Goal: Task Accomplishment & Management: Manage account settings

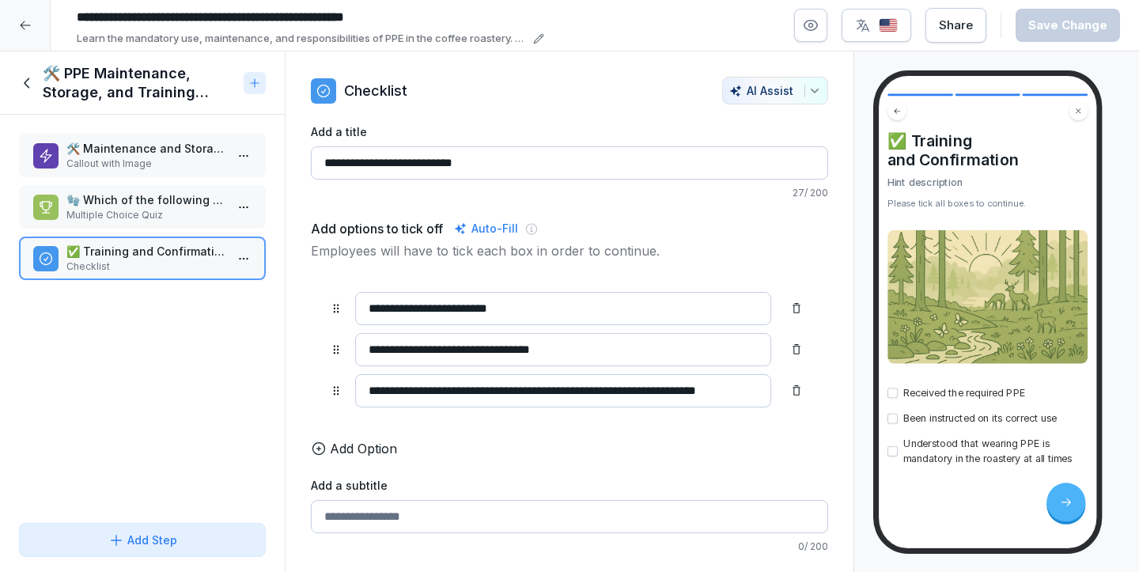
click at [32, 16] on div at bounding box center [25, 25] width 51 height 51
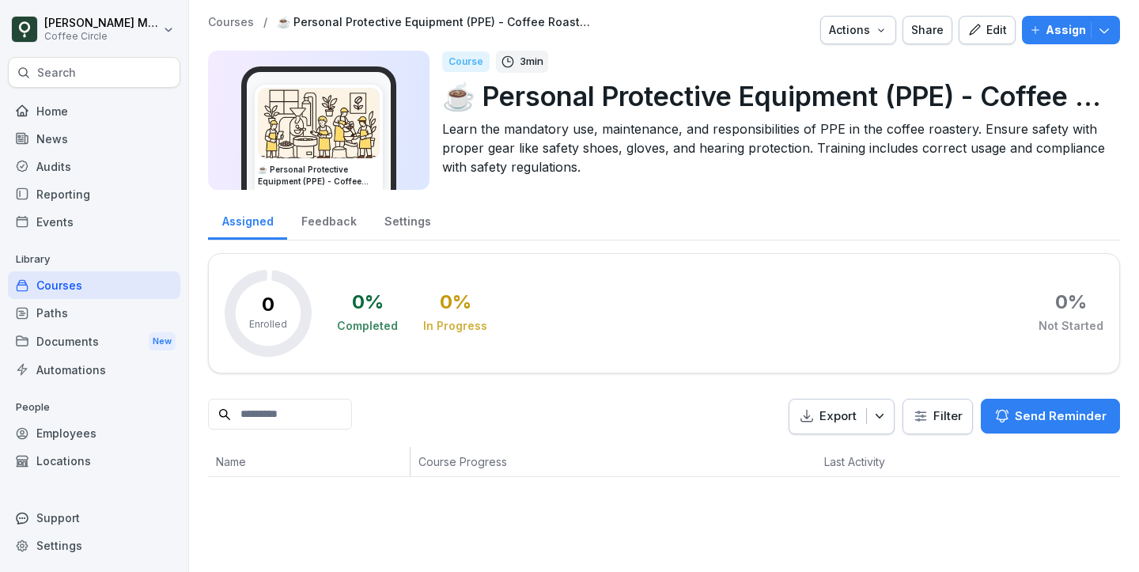
click at [645, 115] on p "☕️ Personal Protective Equipment (PPE) - Coffee Roastery" at bounding box center [774, 96] width 665 height 40
click at [974, 36] on icon "button" at bounding box center [975, 30] width 14 height 14
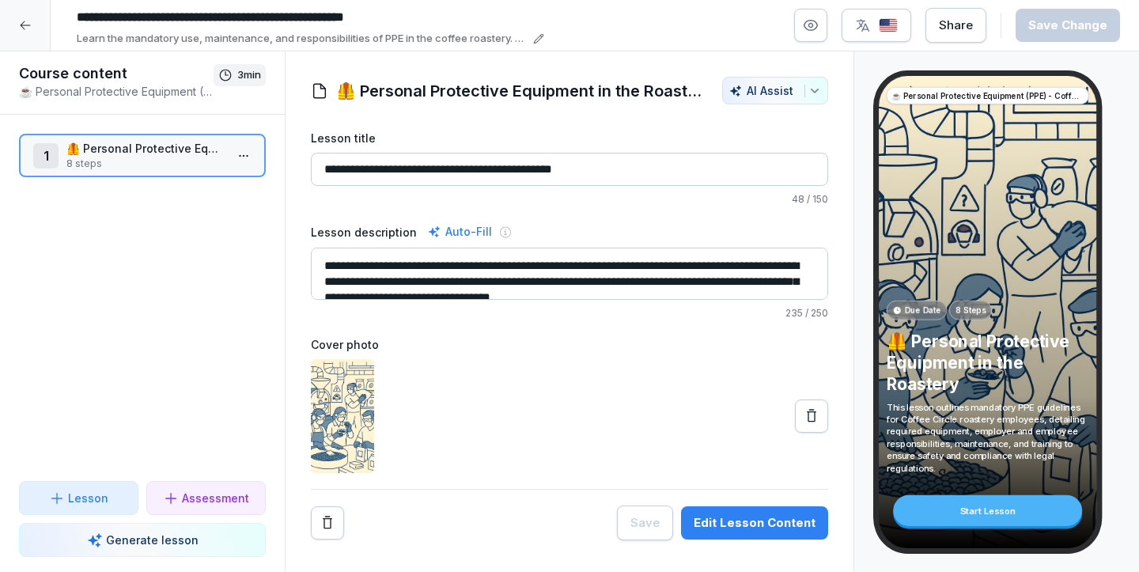
click at [524, 92] on h1 "🦺 Personal Protective Equipment in the Roastery" at bounding box center [521, 91] width 370 height 24
click at [506, 153] on input "**********" at bounding box center [569, 169] width 517 height 33
click at [135, 104] on div "Course content ☕️ Personal Protective Equipment (PPE) - Coffee Roastery 3 min" at bounding box center [142, 82] width 285 height 63
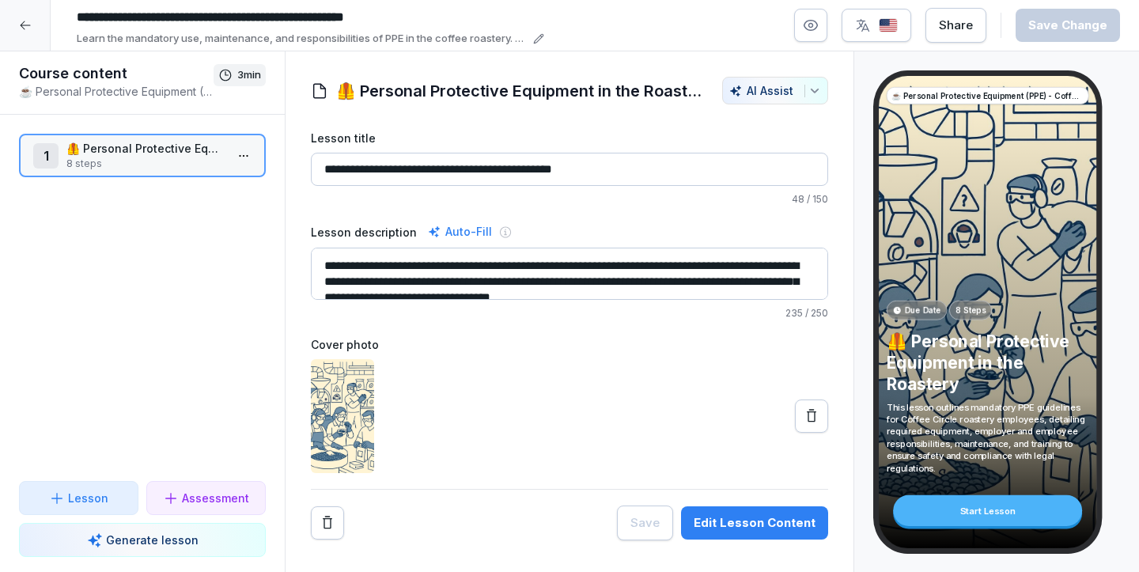
click at [118, 89] on p "☕️ Personal Protective Equipment (PPE) - Coffee Roastery" at bounding box center [116, 91] width 195 height 17
click at [286, 24] on input "**********" at bounding box center [307, 17] width 475 height 27
click at [290, 18] on input "**********" at bounding box center [307, 17] width 475 height 27
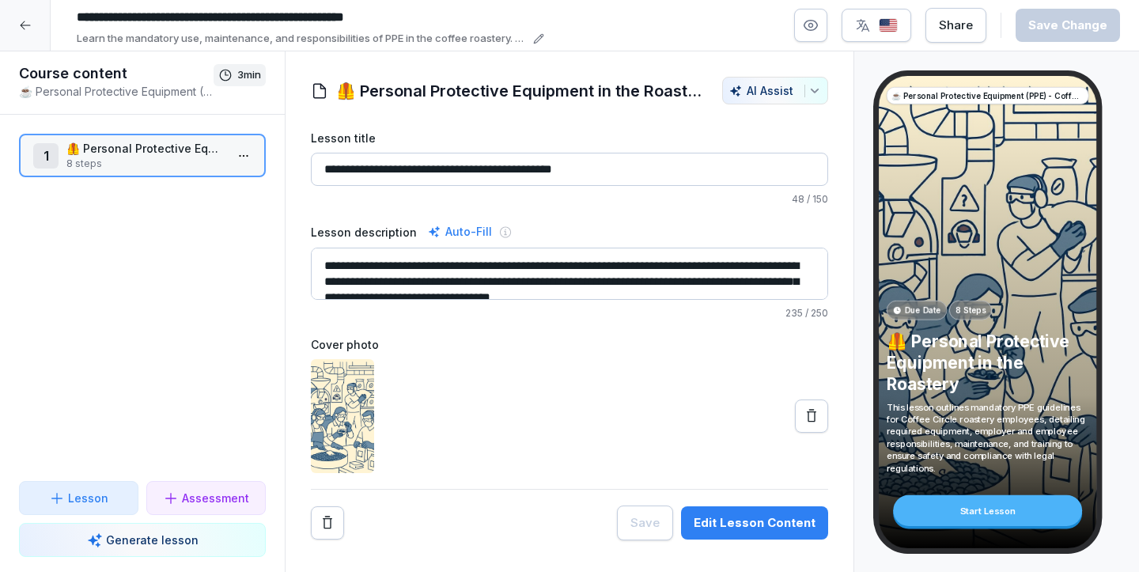
paste input
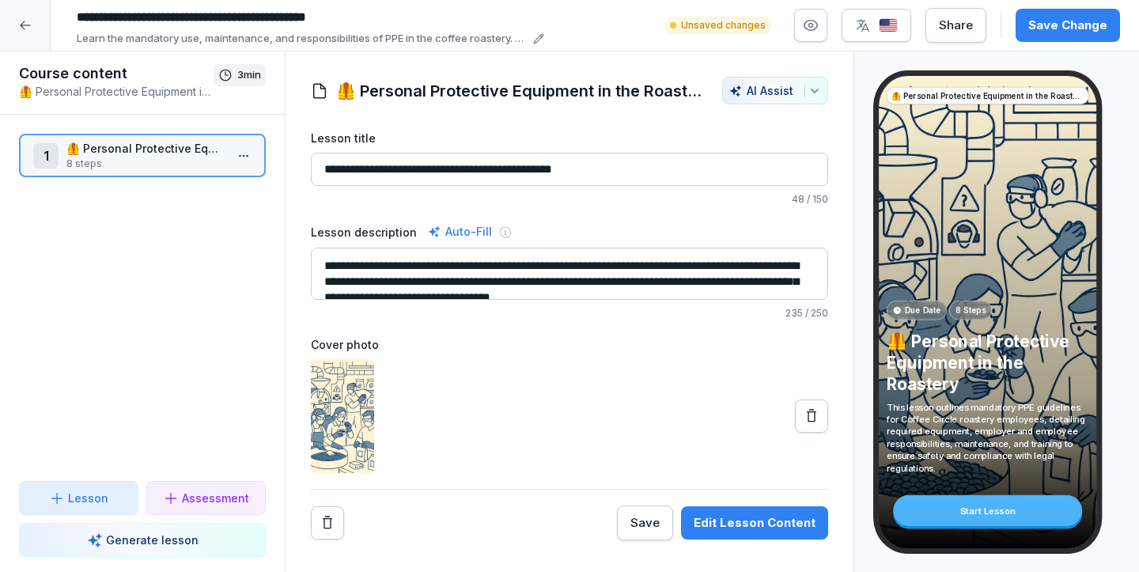
type input "**********"
click at [1063, 0] on div "**********" at bounding box center [569, 25] width 1139 height 51
click at [1067, 27] on div "Save Change" at bounding box center [1068, 25] width 79 height 17
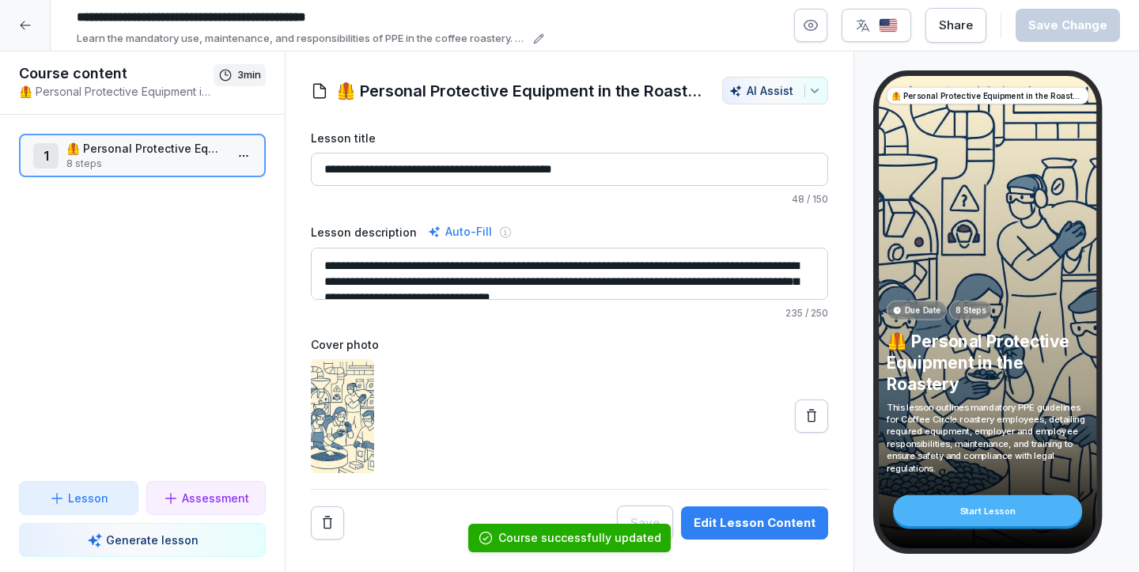
click at [34, 13] on div at bounding box center [25, 25] width 51 height 51
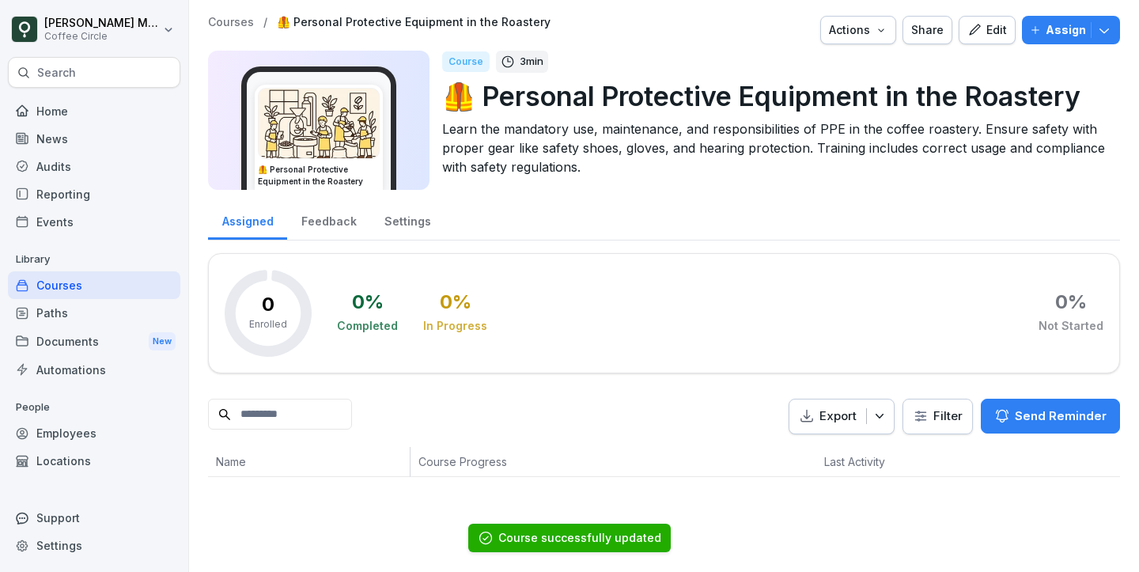
click at [97, 303] on div "Paths" at bounding box center [94, 313] width 172 height 28
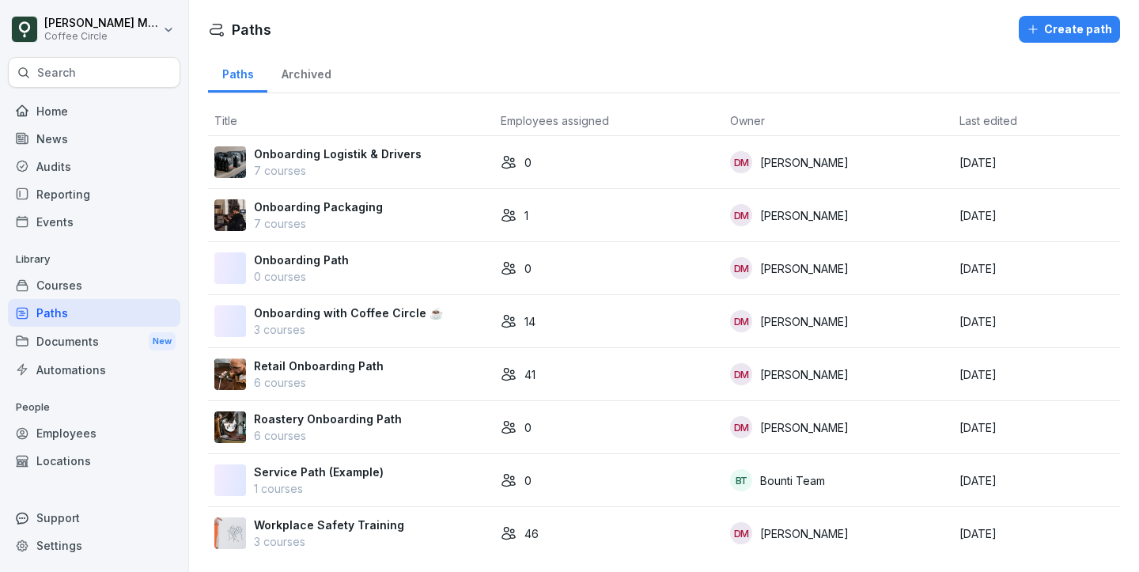
click at [335, 427] on p "6 courses" at bounding box center [328, 435] width 148 height 17
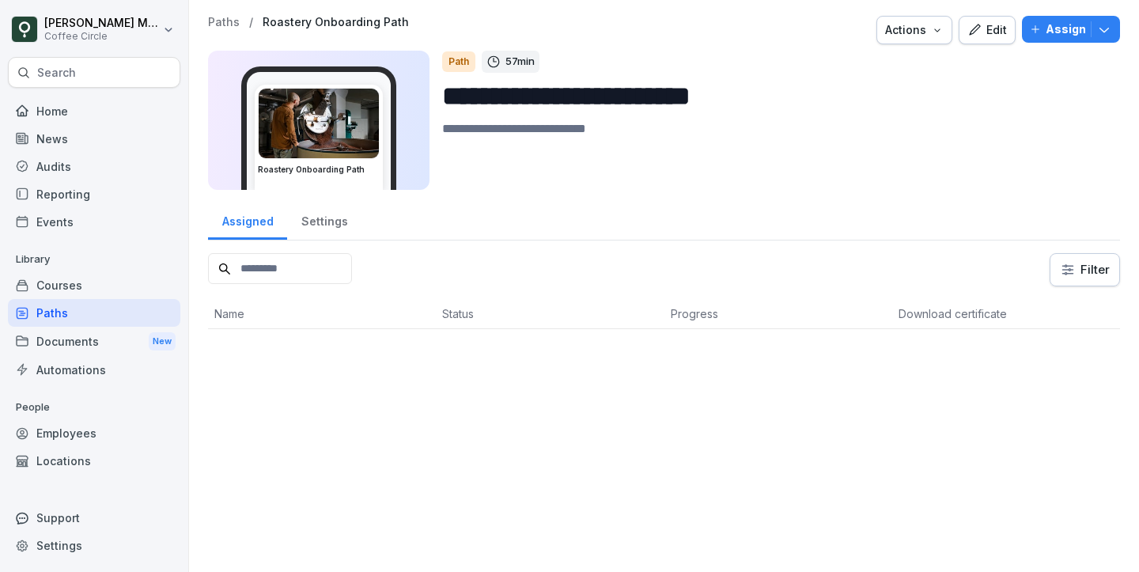
click at [1000, 33] on div "Edit" at bounding box center [988, 29] width 40 height 17
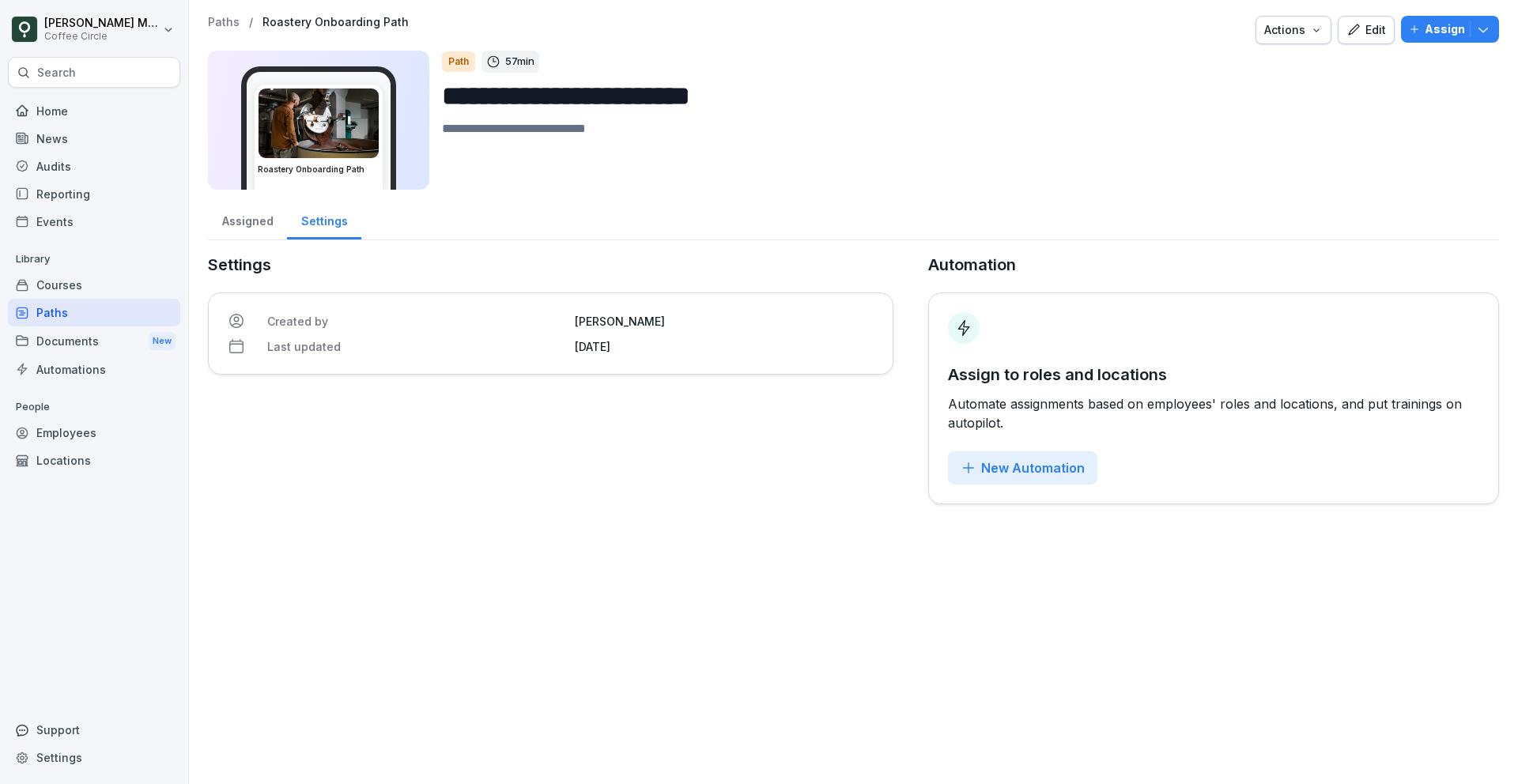
click at [108, 311] on div "Paths" at bounding box center [94, 313] width 172 height 28
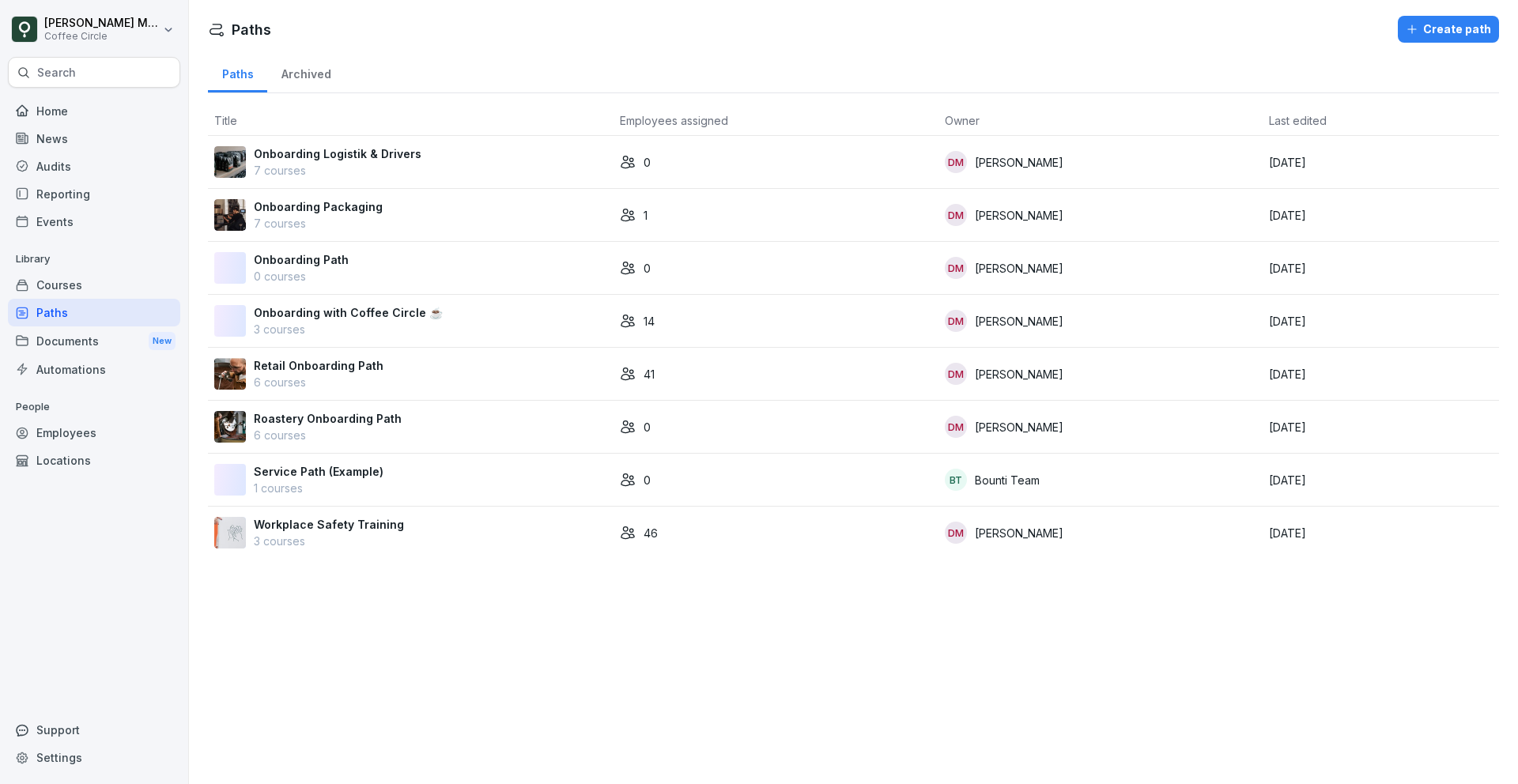
click at [388, 437] on p "6 courses" at bounding box center [328, 434] width 148 height 17
click at [386, 436] on p "6 courses" at bounding box center [328, 434] width 148 height 17
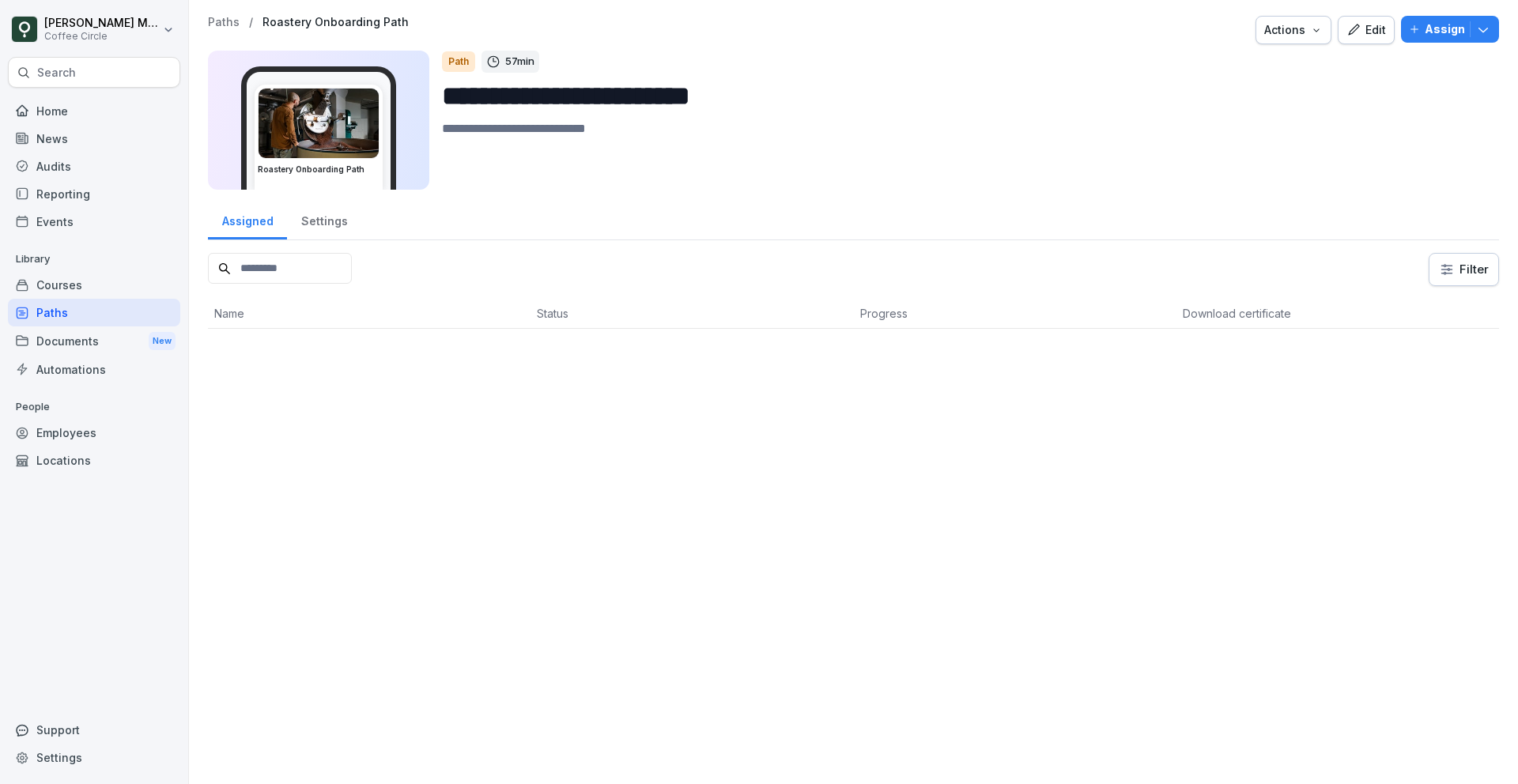
click at [1384, 26] on div "Edit" at bounding box center [1366, 29] width 40 height 17
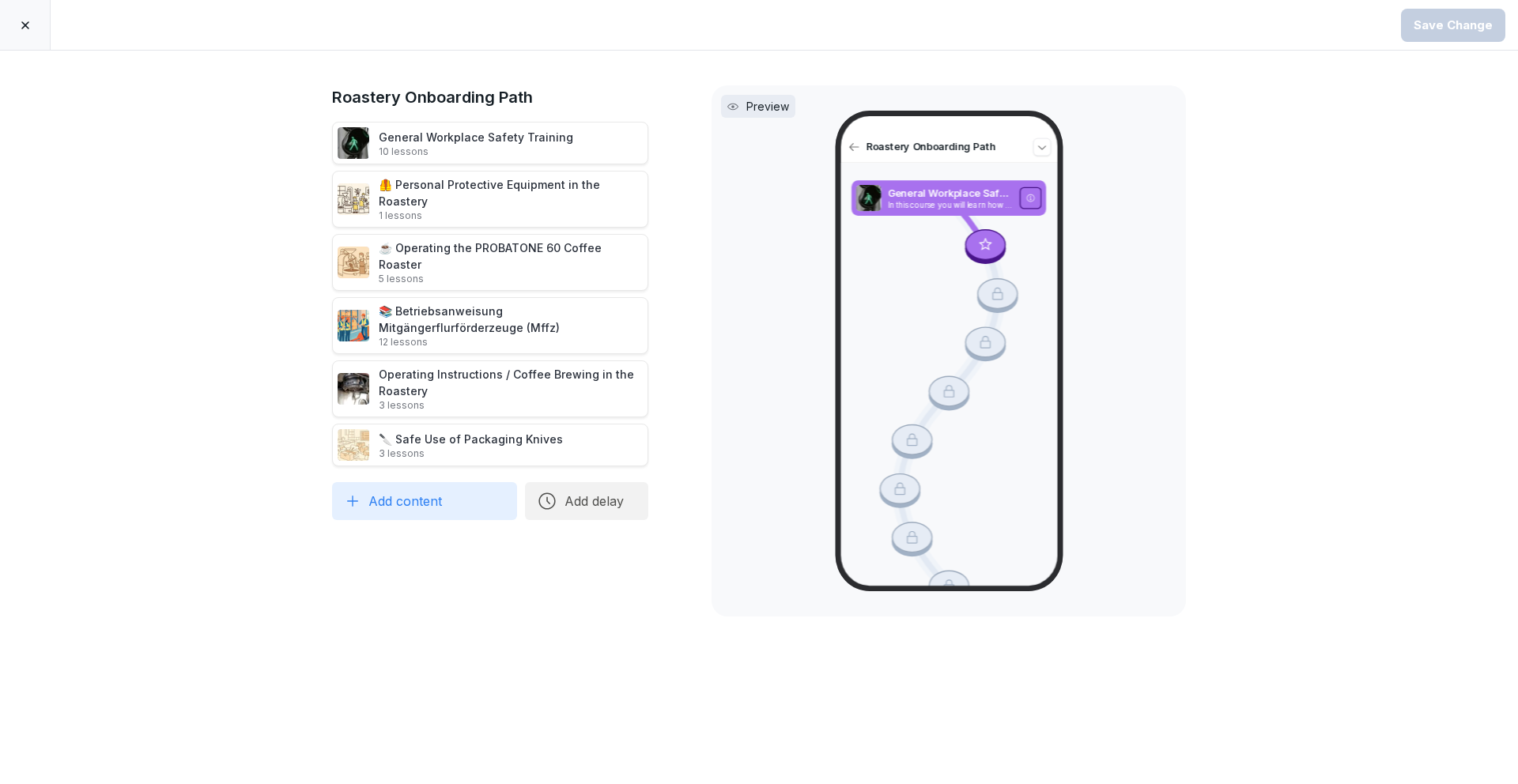
click at [31, 27] on icon at bounding box center [25, 25] width 13 height 13
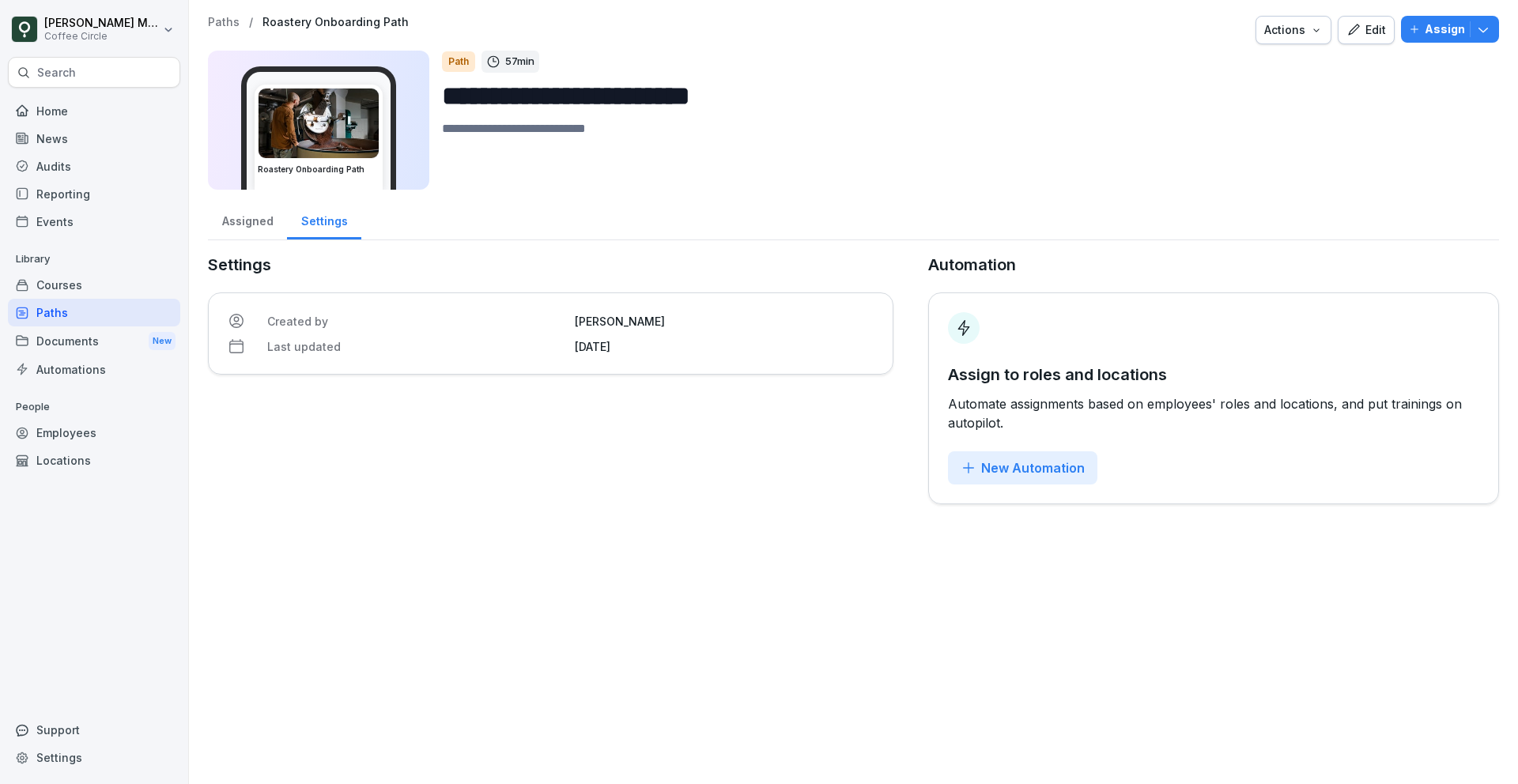
click at [65, 93] on div at bounding box center [94, 92] width 172 height 9
click at [70, 118] on div "Home" at bounding box center [94, 111] width 172 height 28
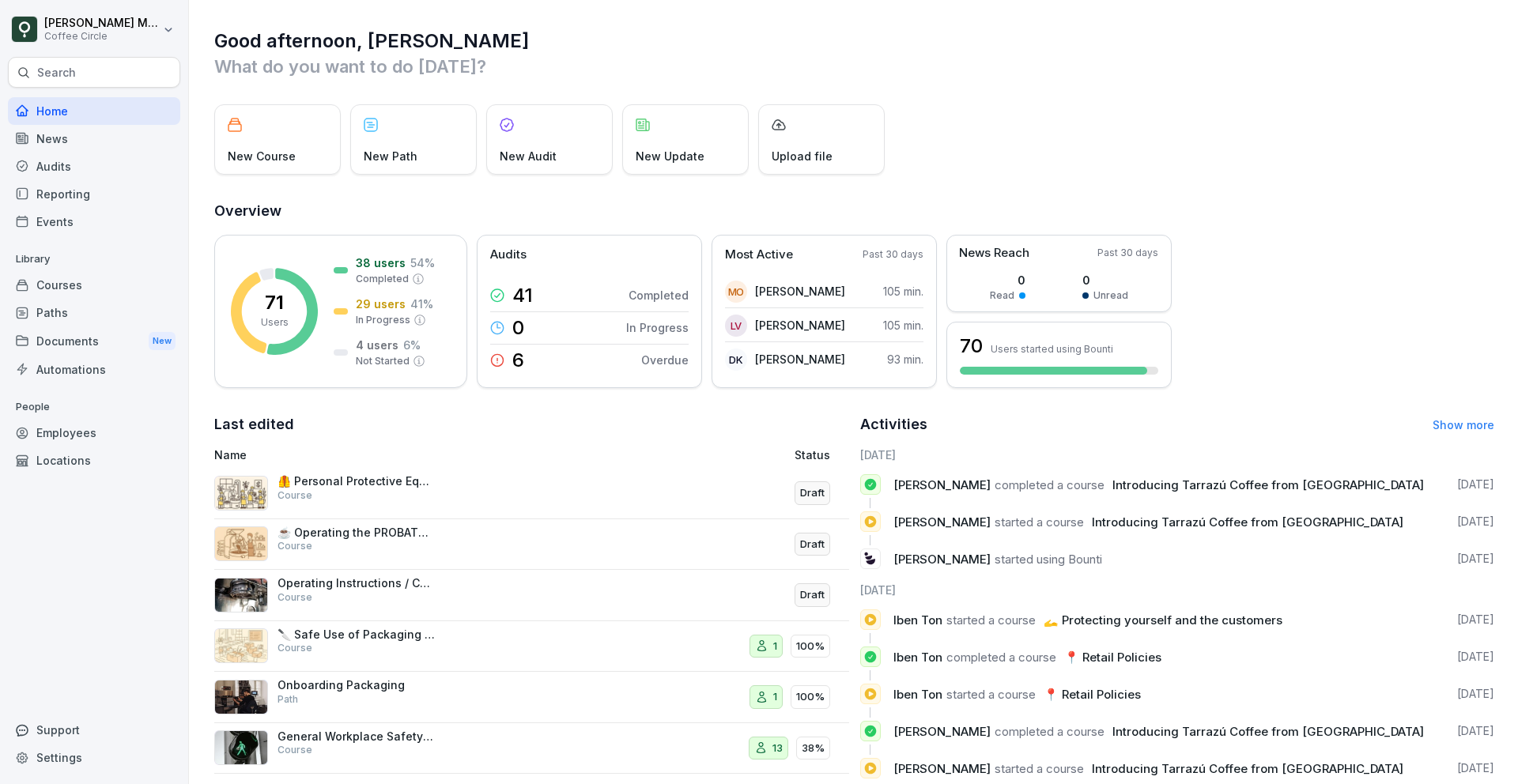
click at [83, 285] on div "Courses" at bounding box center [94, 285] width 172 height 28
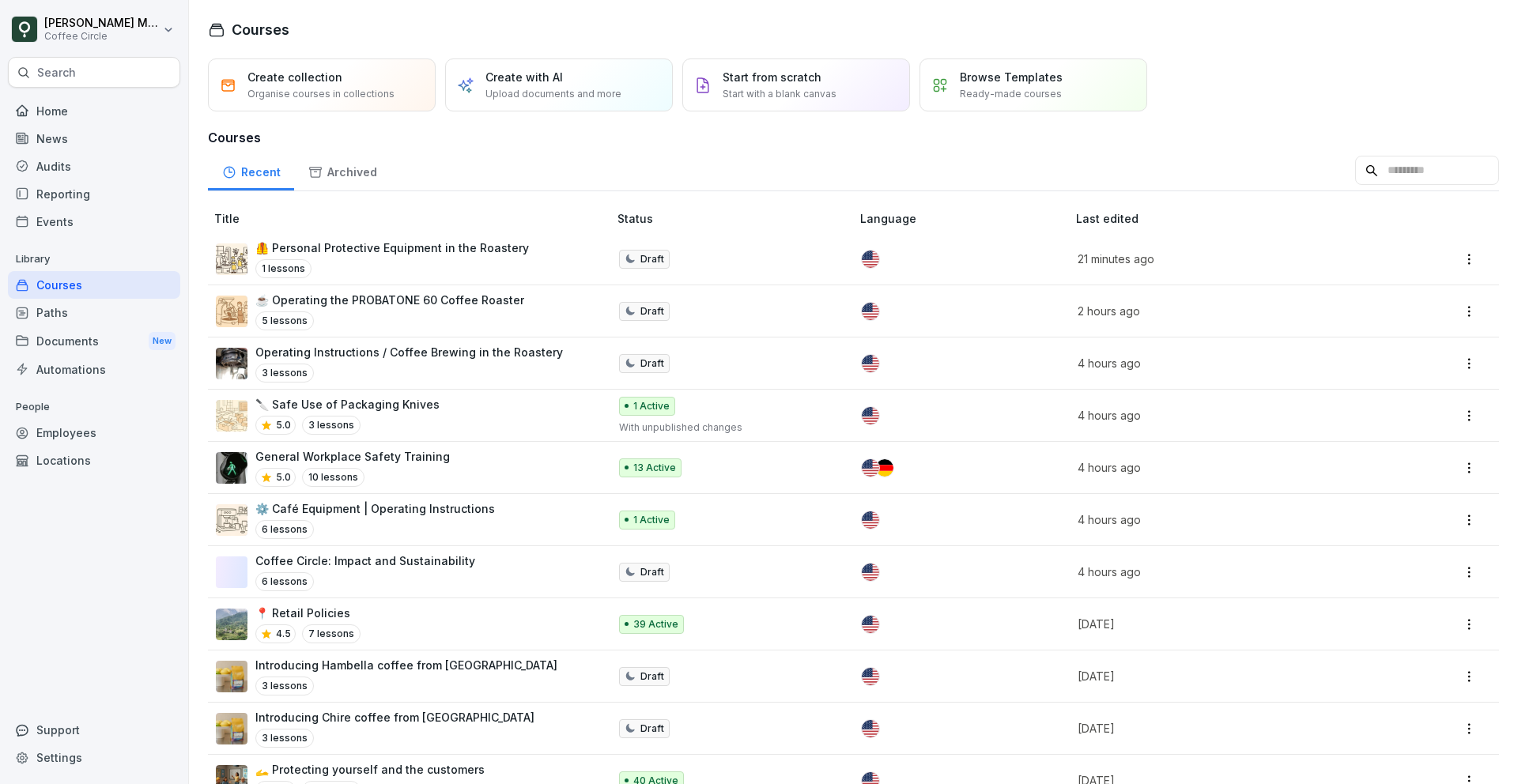
click at [1482, 154] on div "Recent Archived" at bounding box center [853, 170] width 1291 height 41
click at [1462, 176] on input at bounding box center [1427, 171] width 144 height 30
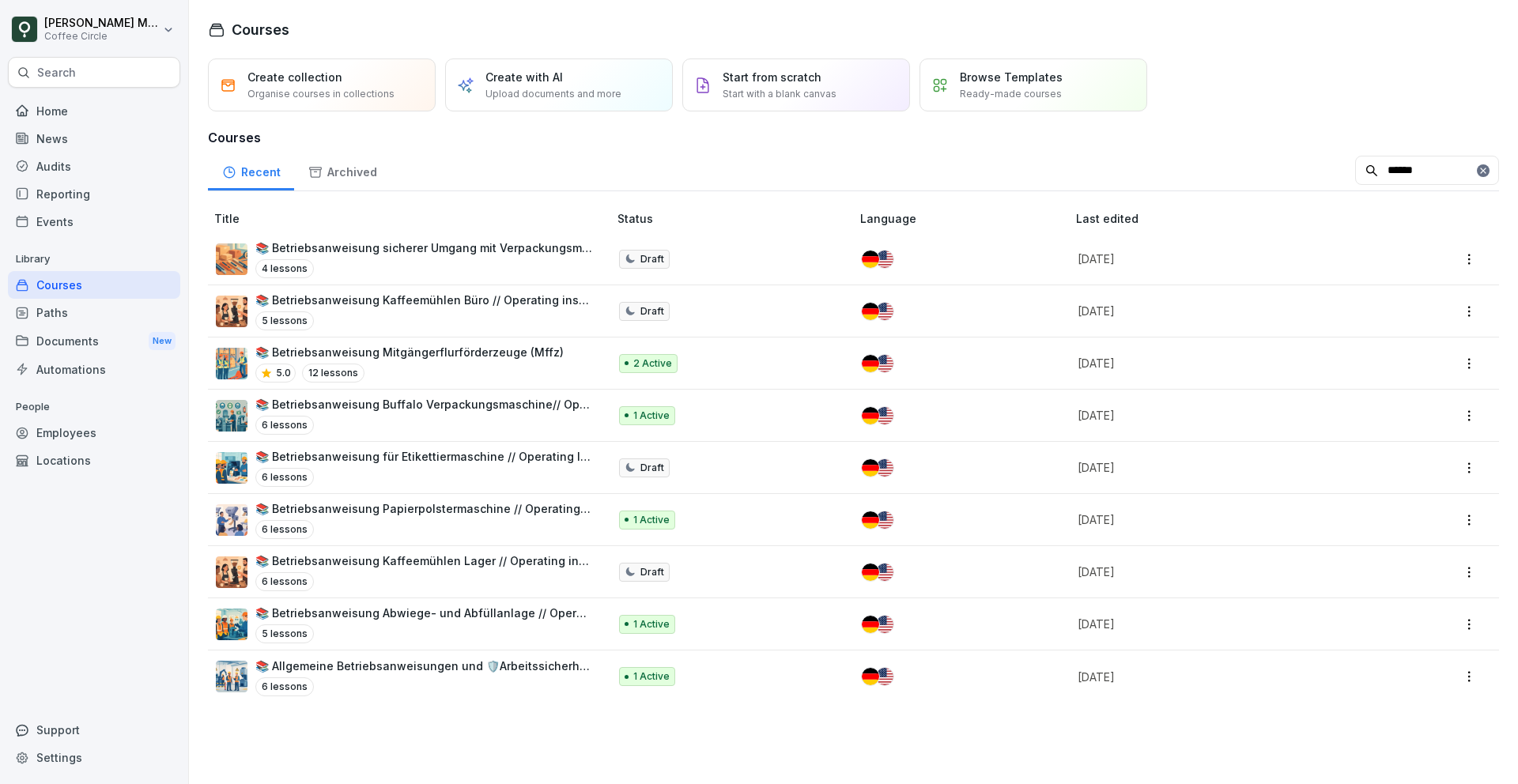
type input "******"
click at [524, 370] on div "5.0 12 lessons" at bounding box center [410, 373] width 309 height 19
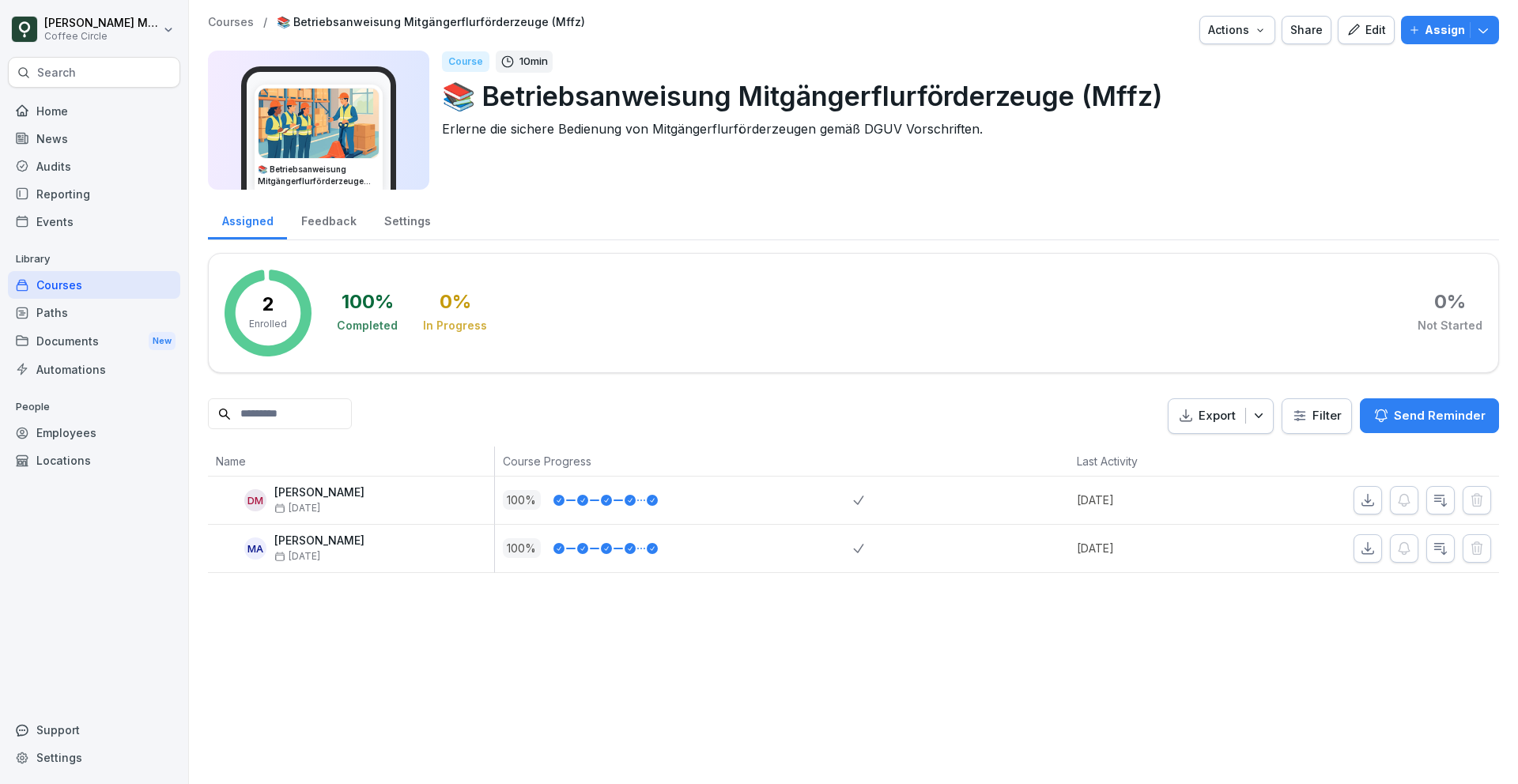
click at [1376, 29] on div "Edit" at bounding box center [1366, 29] width 40 height 17
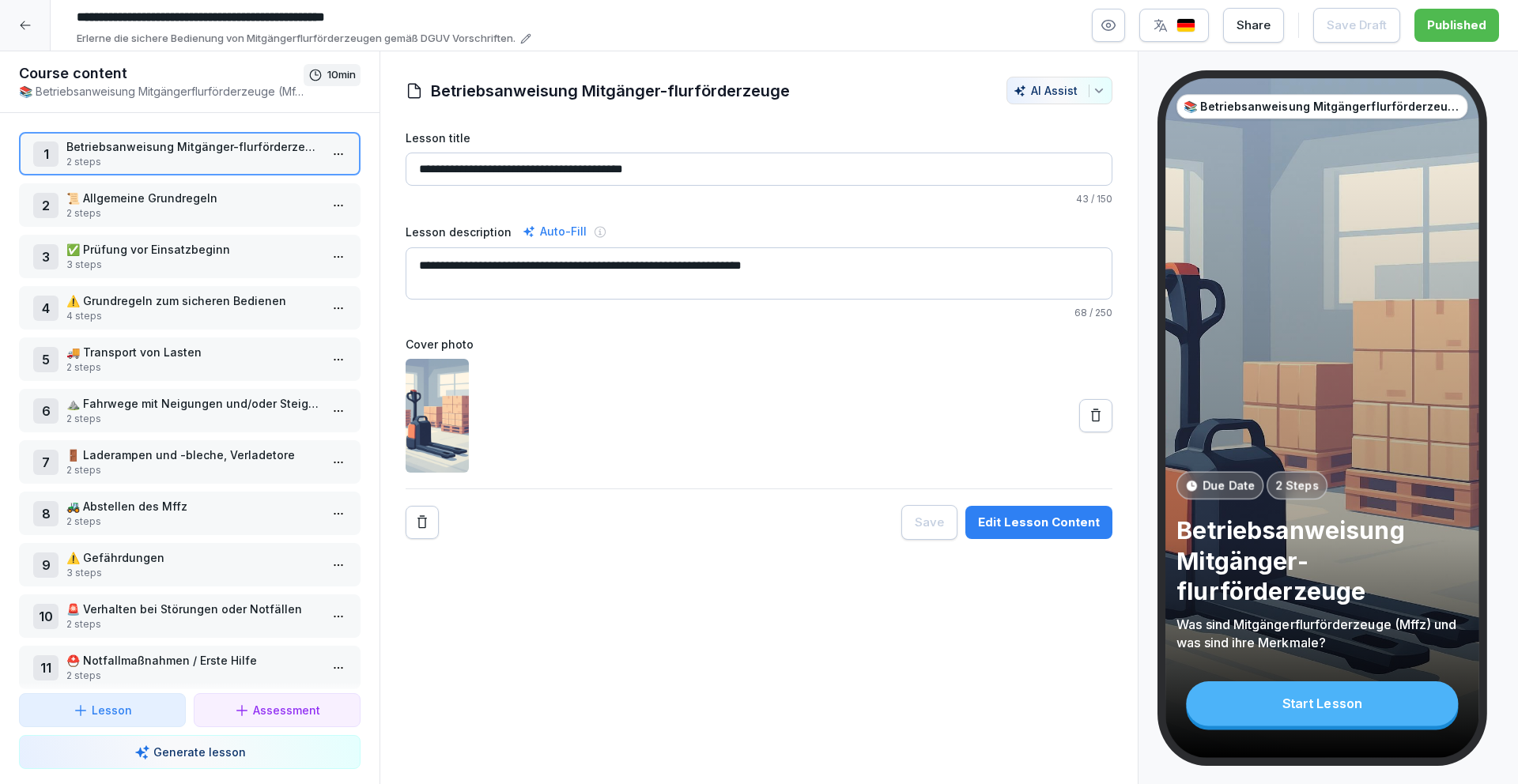
click at [166, 144] on p "Betriebsanweisung Mitgänger-flurförderzeuge" at bounding box center [192, 146] width 253 height 17
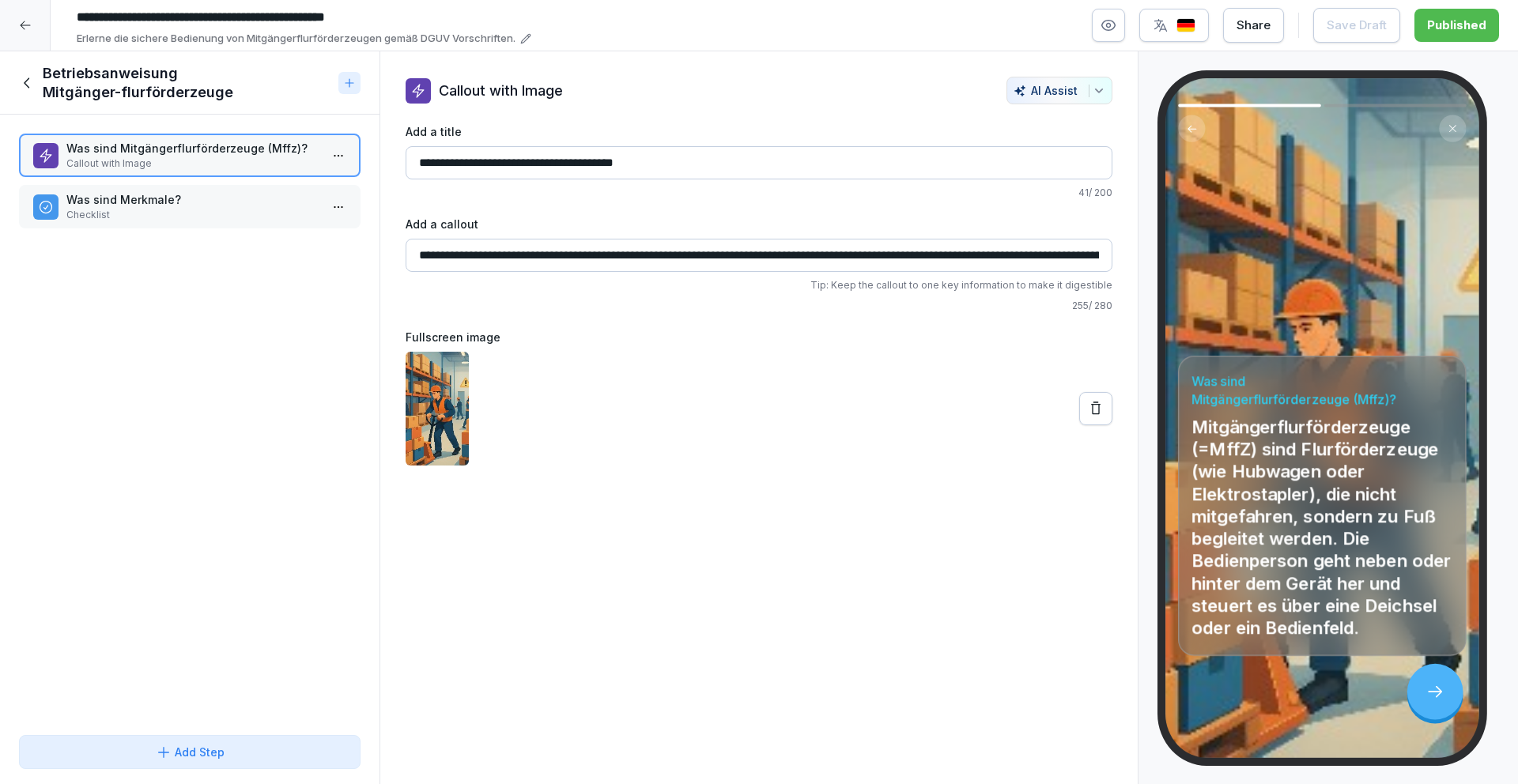
click at [161, 221] on p "Checklist" at bounding box center [192, 215] width 253 height 14
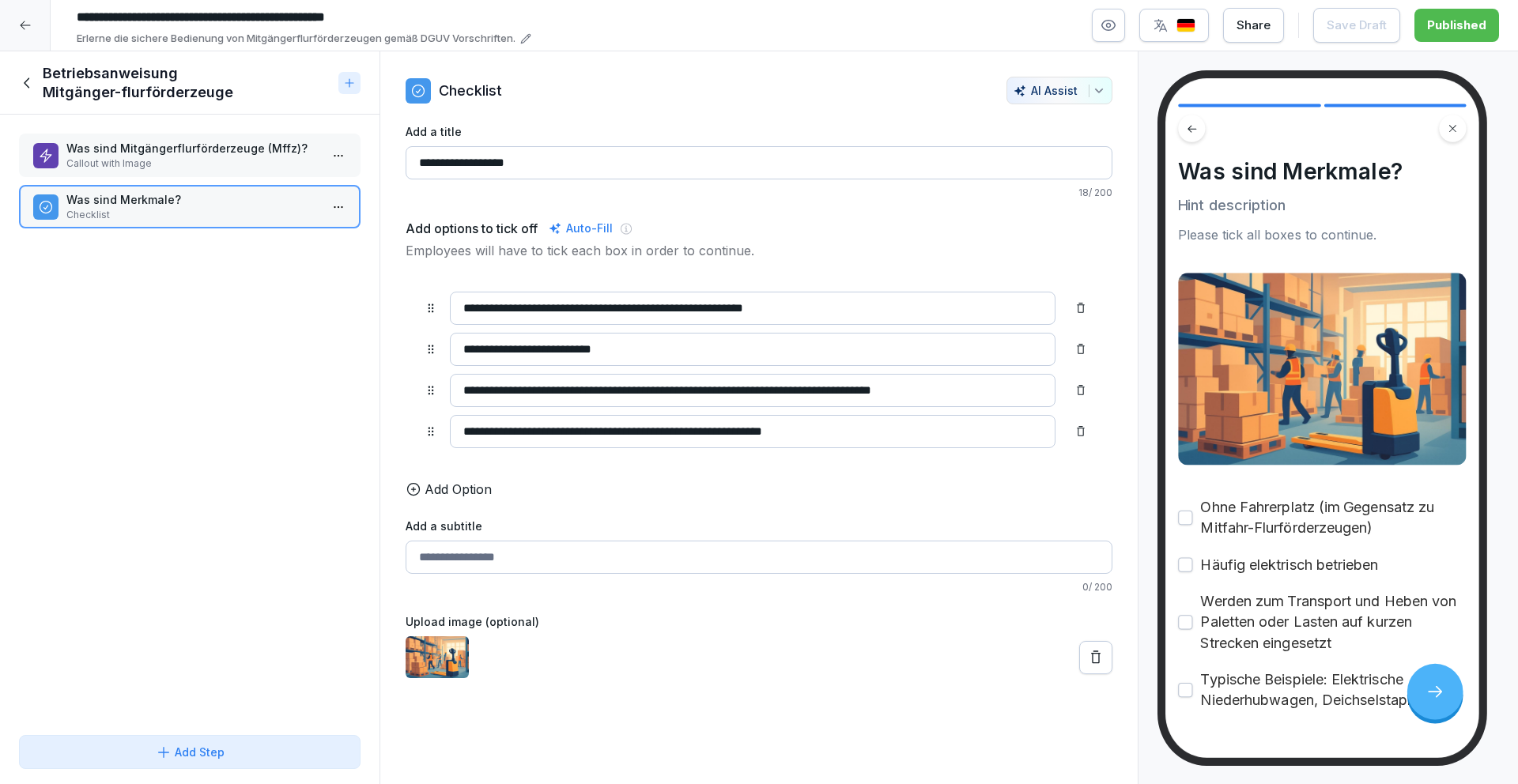
click at [166, 174] on div "Was sind Mitgängerflurförderzeuge (Mffz)? Callout with Image" at bounding box center [190, 156] width 342 height 44
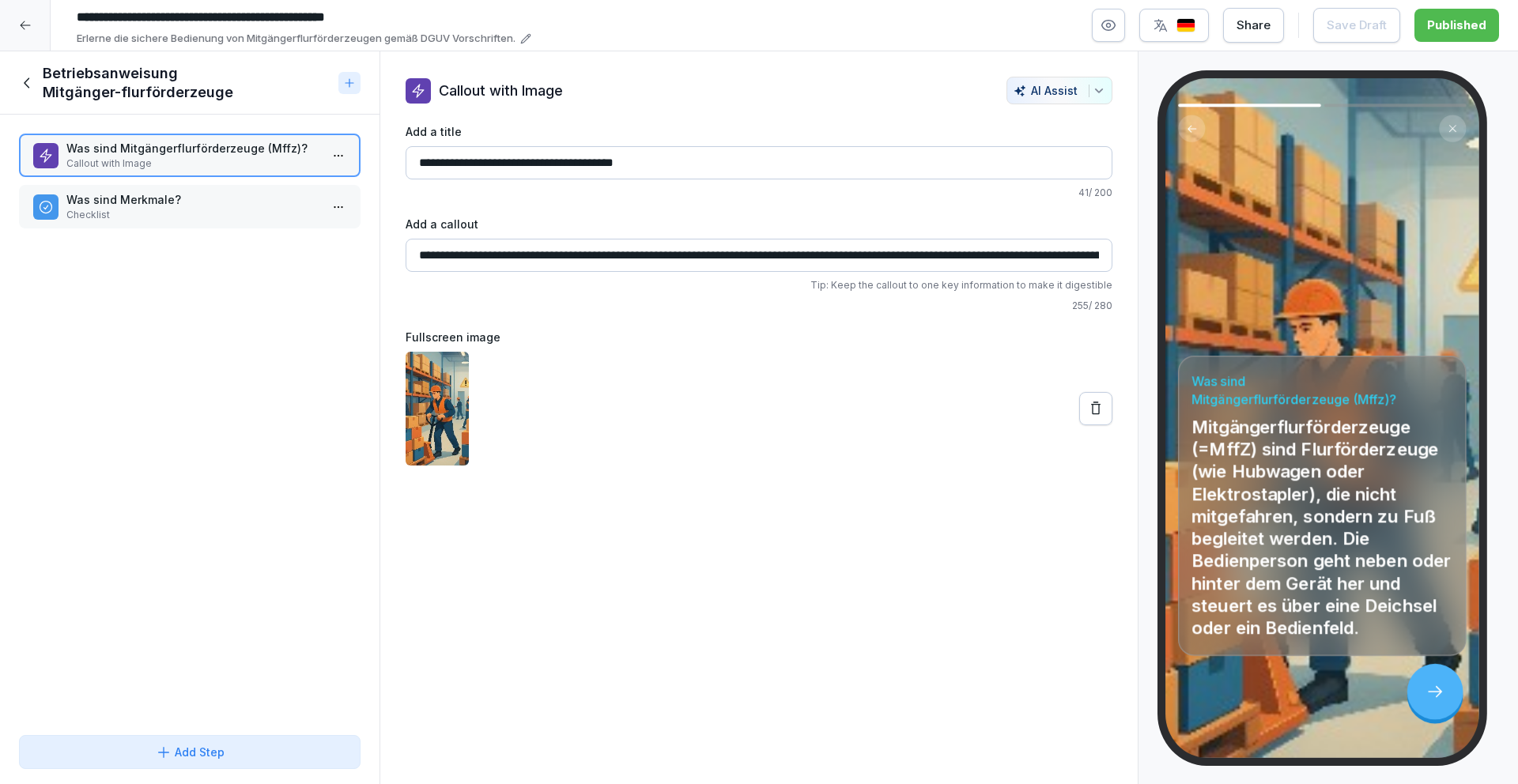
click at [1177, 28] on div "button" at bounding box center [1174, 25] width 43 height 16
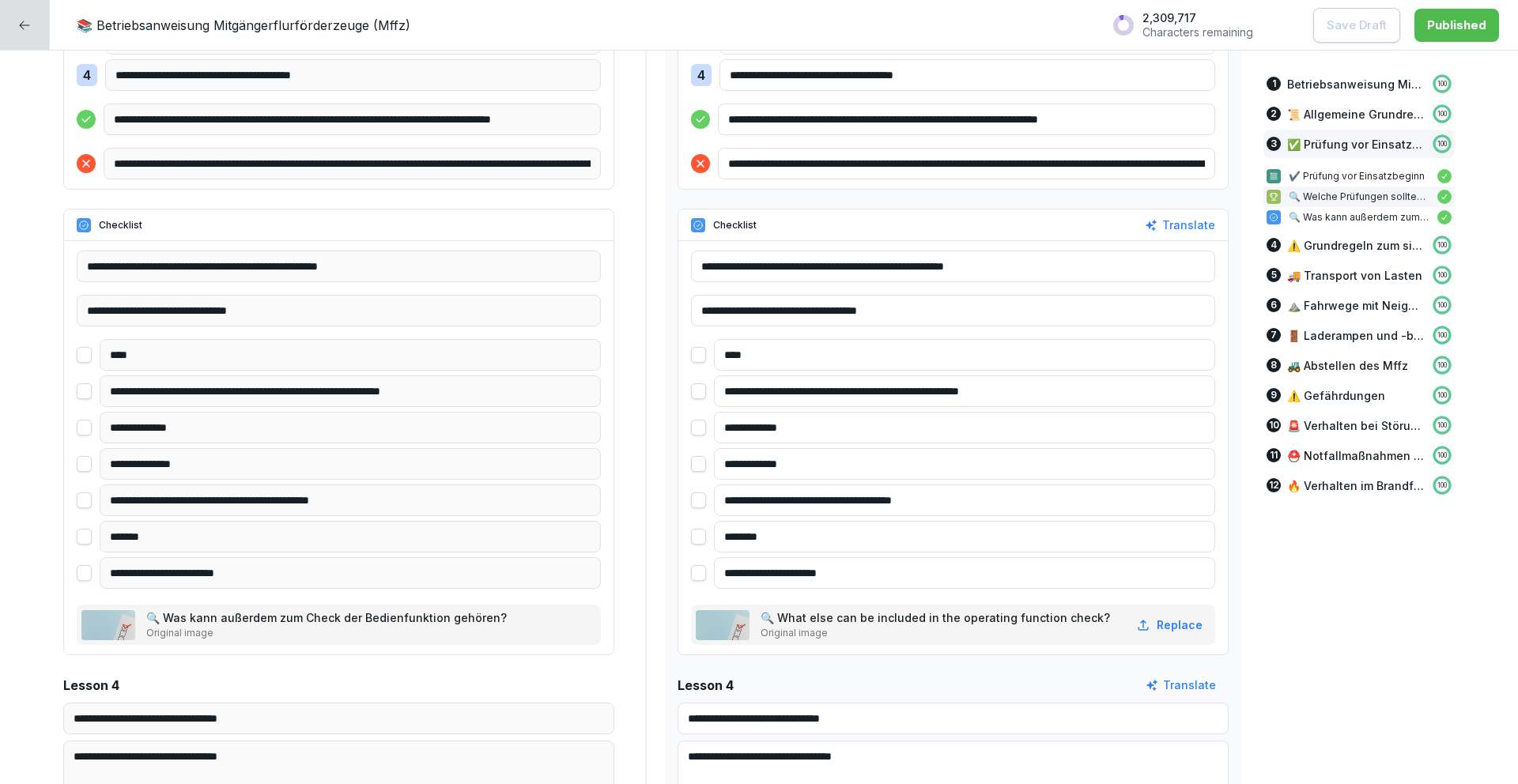
scroll to position [3090, 0]
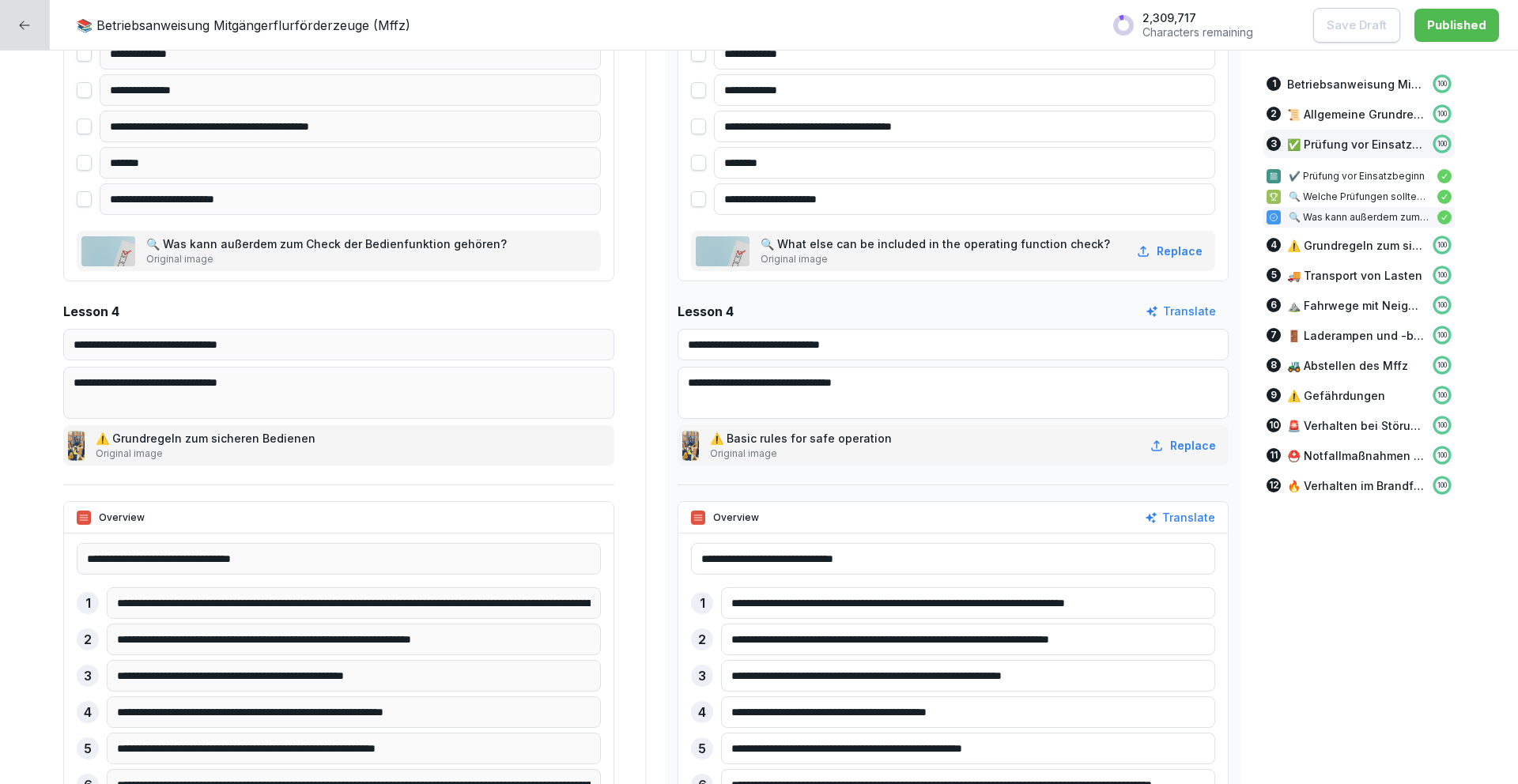
click at [25, 23] on icon at bounding box center [24, 25] width 13 height 13
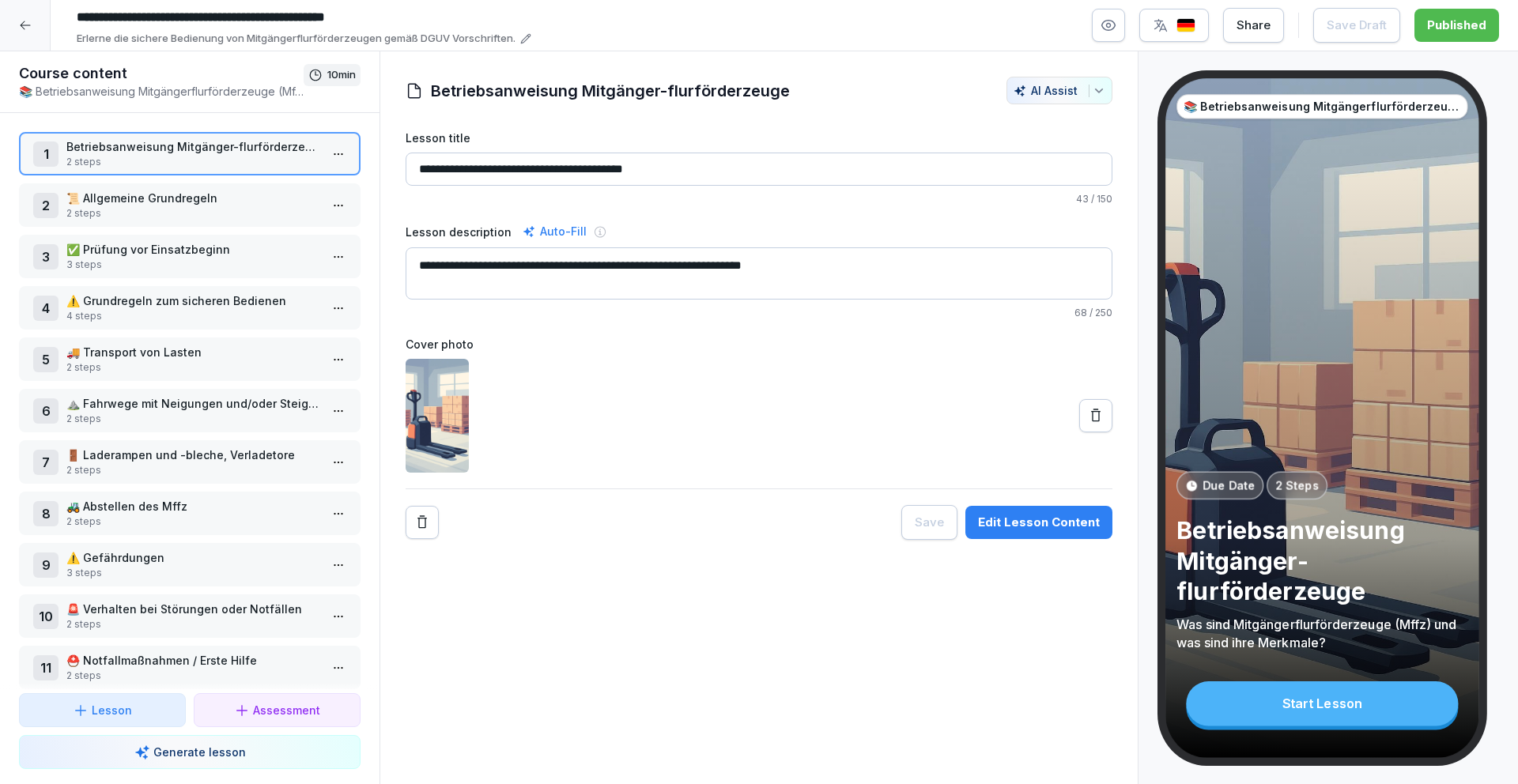
click at [155, 194] on p "📜 Allgemeine Grundregeln" at bounding box center [192, 198] width 253 height 17
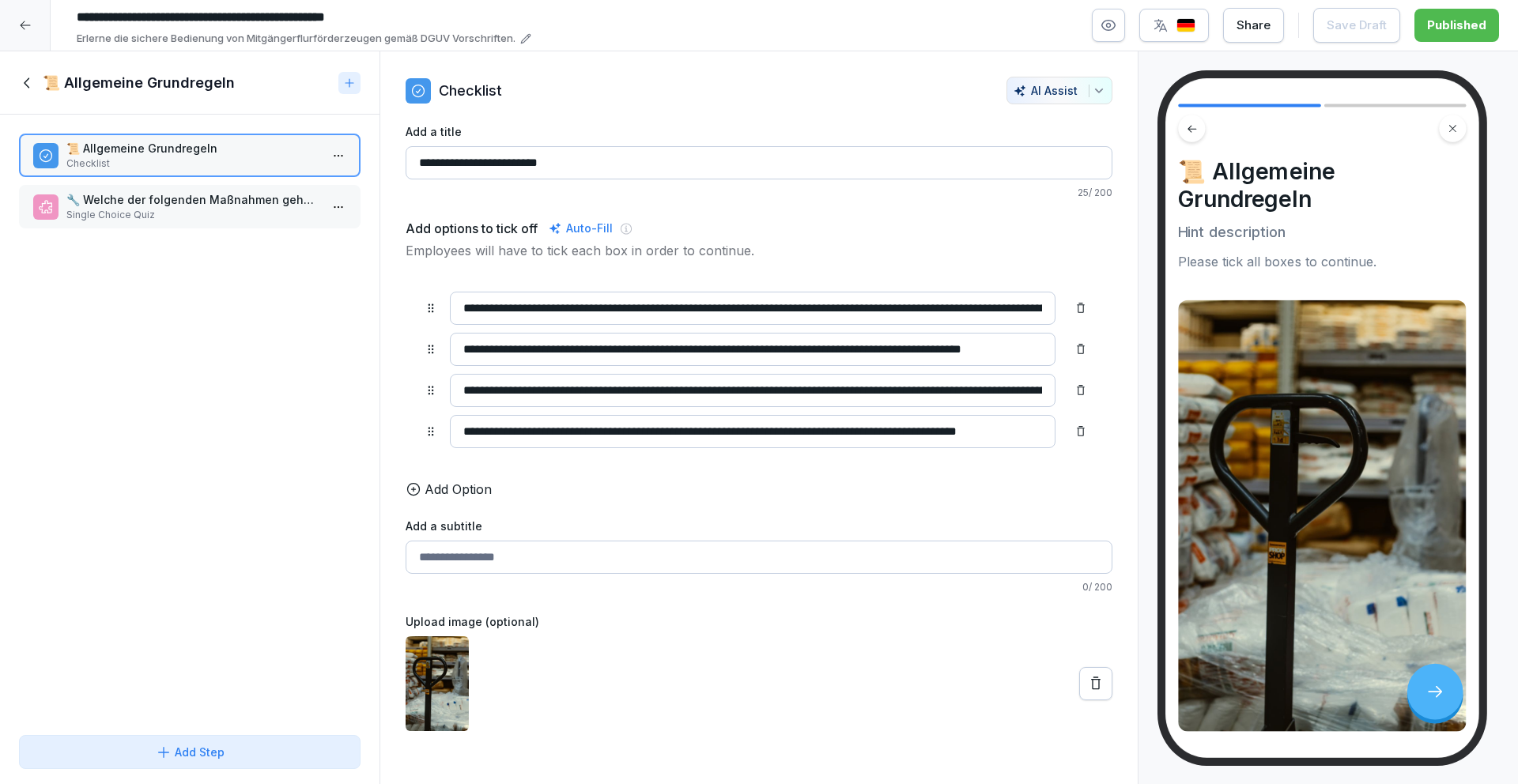
click at [26, 78] on icon at bounding box center [27, 82] width 17 height 17
